Goal: Task Accomplishment & Management: Use online tool/utility

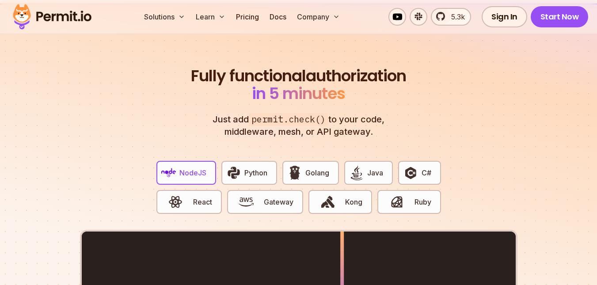
scroll to position [1617, 0]
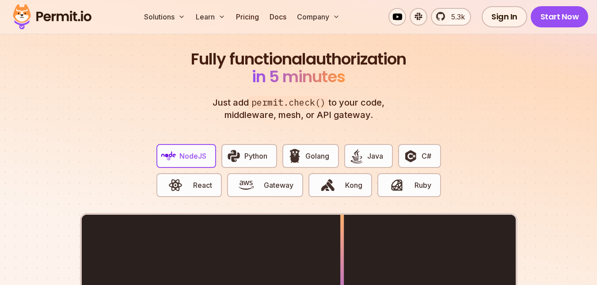
click at [593, 103] on section "Fully functional authorization in 5 minutes Just add permit.check() to your cod…" at bounding box center [298, 263] width 597 height 552
click at [206, 180] on span "React" at bounding box center [202, 185] width 19 height 11
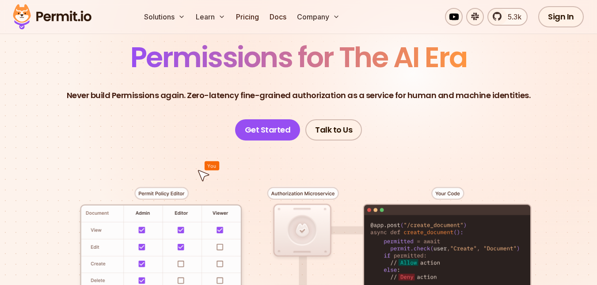
scroll to position [64, 0]
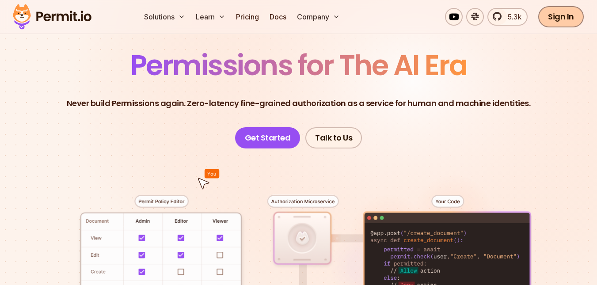
click at [565, 17] on link "Sign In" at bounding box center [562, 16] width 46 height 21
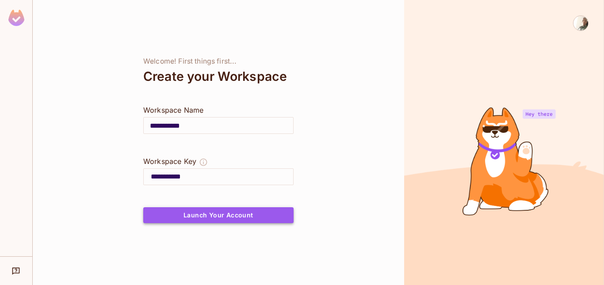
click at [229, 218] on button "Launch Your Account" at bounding box center [218, 215] width 150 height 16
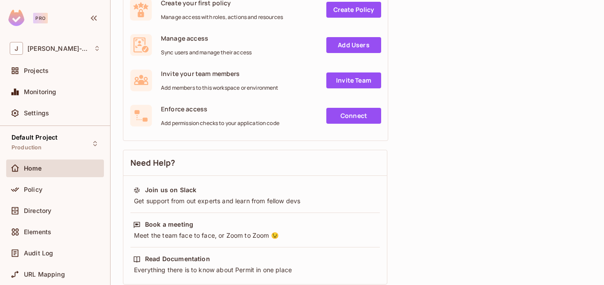
scroll to position [128, 0]
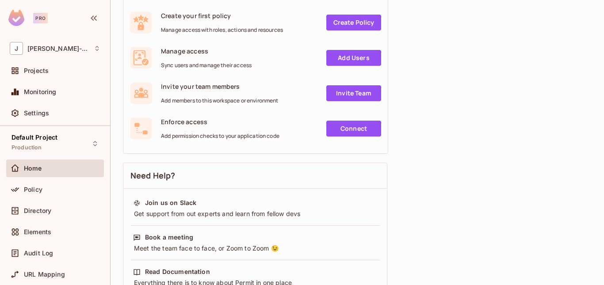
click at [351, 133] on link "Connect" at bounding box center [353, 129] width 55 height 16
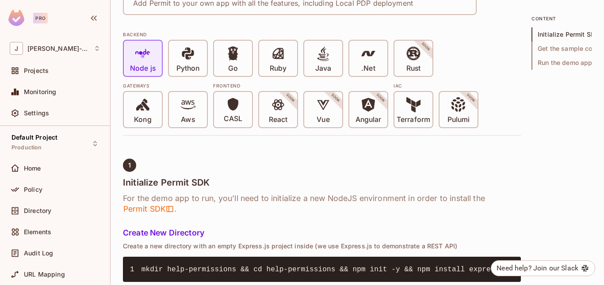
scroll to position [185, 0]
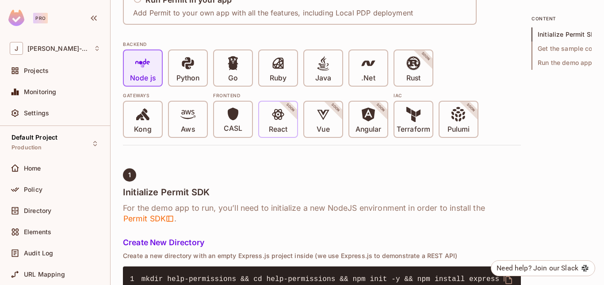
click at [278, 121] on icon at bounding box center [278, 114] width 15 height 15
click at [275, 120] on icon at bounding box center [278, 114] width 15 height 15
click at [195, 67] on icon at bounding box center [187, 63] width 15 height 15
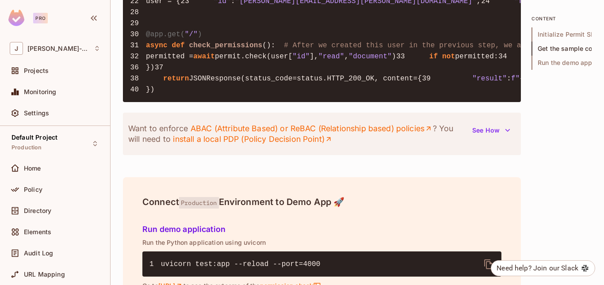
scroll to position [971, 0]
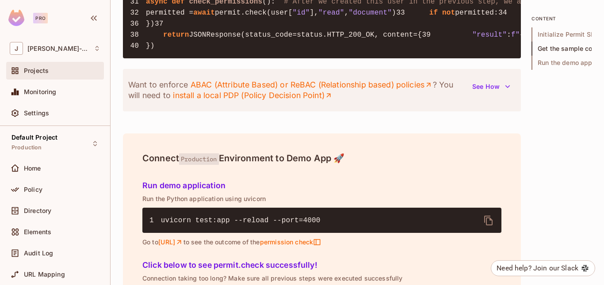
click at [47, 68] on span "Projects" at bounding box center [36, 70] width 25 height 7
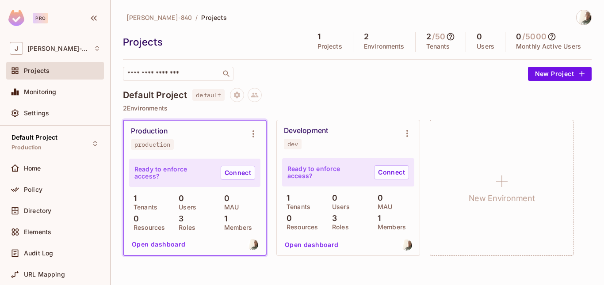
click at [176, 245] on button "Open dashboard" at bounding box center [158, 244] width 61 height 14
